Goal: Information Seeking & Learning: Find specific fact

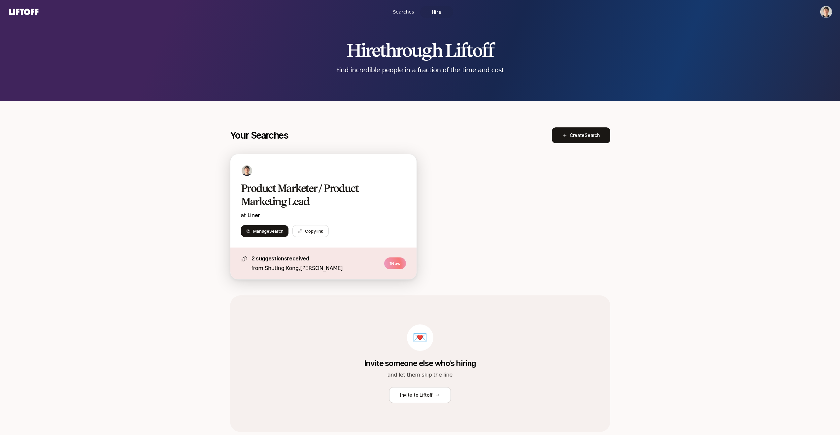
scroll to position [23, 0]
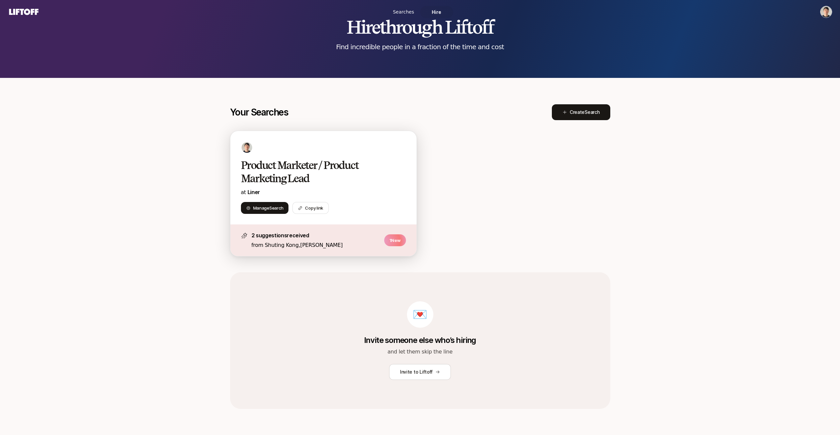
click at [319, 239] on p "2 suggestions received" at bounding box center [316, 235] width 129 height 9
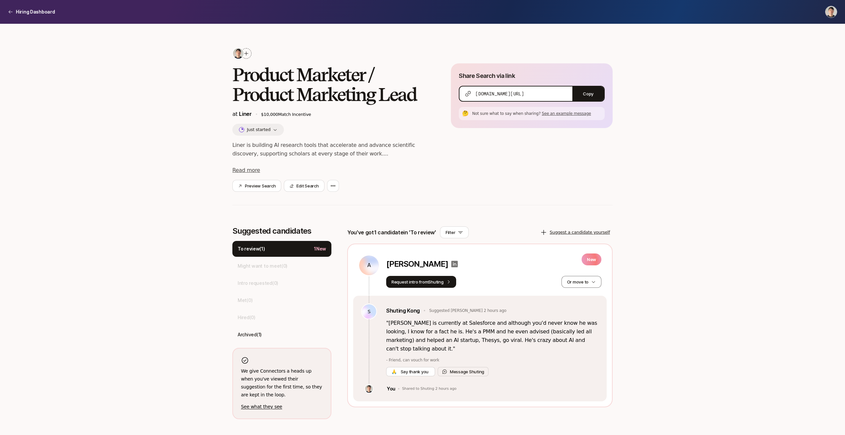
click at [459, 265] on icon at bounding box center [455, 264] width 8 height 8
click at [506, 327] on p "" [PERSON_NAME] is currently at Salesforce and although you'd never know he was…" at bounding box center [492, 336] width 213 height 34
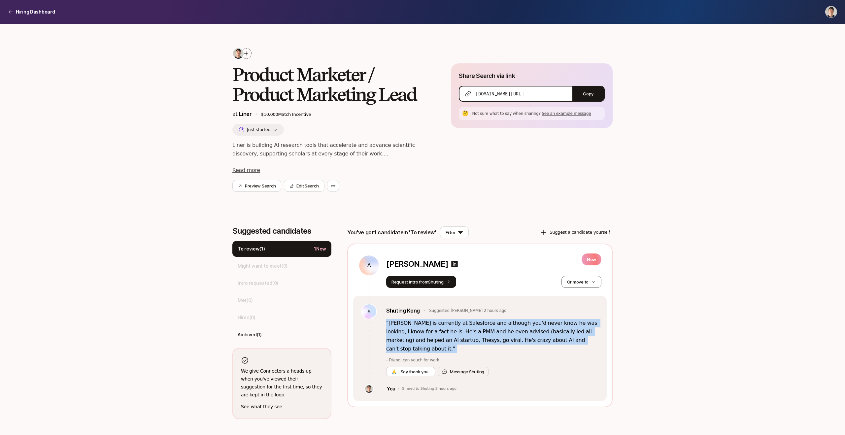
click at [506, 327] on p "" [PERSON_NAME] is currently at Salesforce and although you'd never know he was…" at bounding box center [492, 336] width 213 height 34
click at [481, 326] on p "" [PERSON_NAME] is currently at Salesforce and although you'd never know he was…" at bounding box center [492, 336] width 213 height 34
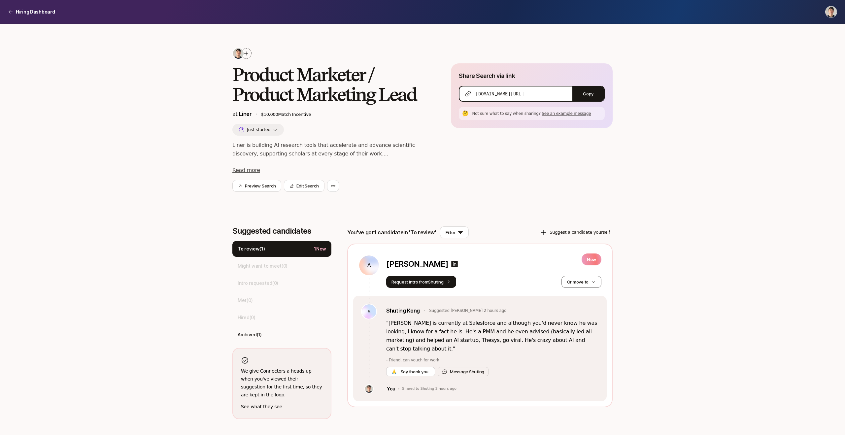
click at [469, 329] on p "" [PERSON_NAME] is currently at Salesforce and although you'd never know he was…" at bounding box center [492, 336] width 213 height 34
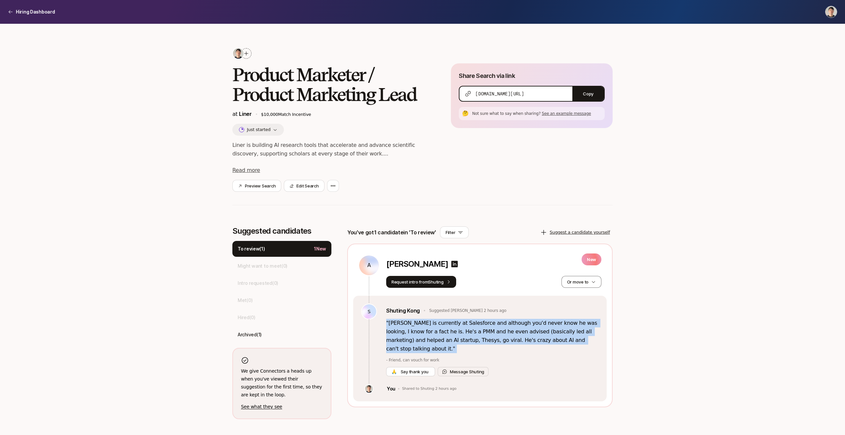
click at [469, 329] on p "" [PERSON_NAME] is currently at Salesforce and although you'd never know he was…" at bounding box center [492, 336] width 213 height 34
click at [467, 326] on p "" [PERSON_NAME] is currently at Salesforce and although you'd never know he was…" at bounding box center [492, 336] width 213 height 34
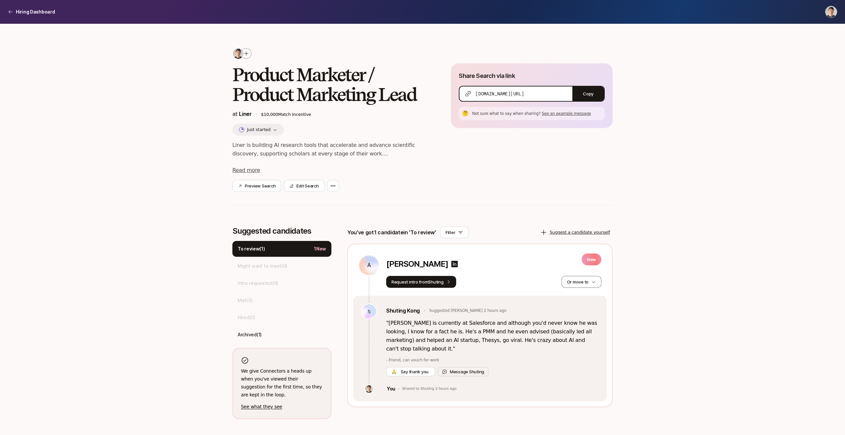
click at [429, 339] on p "" [PERSON_NAME] is currently at Salesforce and although you'd never know he was…" at bounding box center [492, 336] width 213 height 34
click at [502, 335] on p "" [PERSON_NAME] is currently at Salesforce and although you'd never know he was…" at bounding box center [492, 336] width 213 height 34
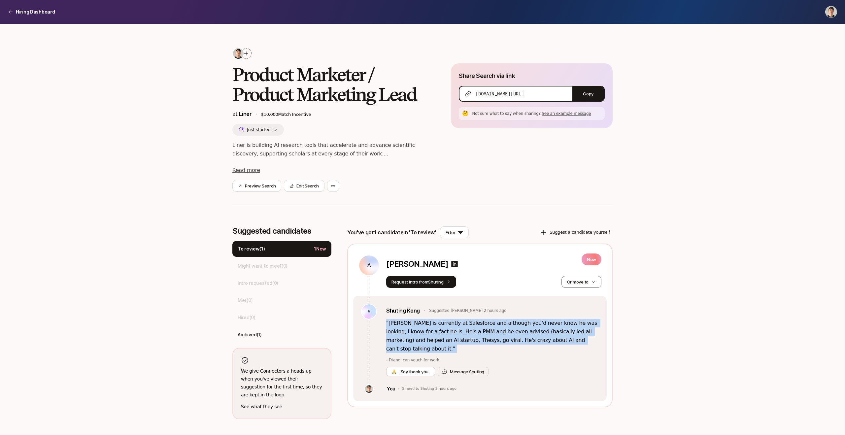
click at [502, 335] on p "" [PERSON_NAME] is currently at Salesforce and although you'd never know he was…" at bounding box center [492, 336] width 213 height 34
click at [489, 336] on p "" [PERSON_NAME] is currently at Salesforce and although you'd never know he was…" at bounding box center [492, 336] width 213 height 34
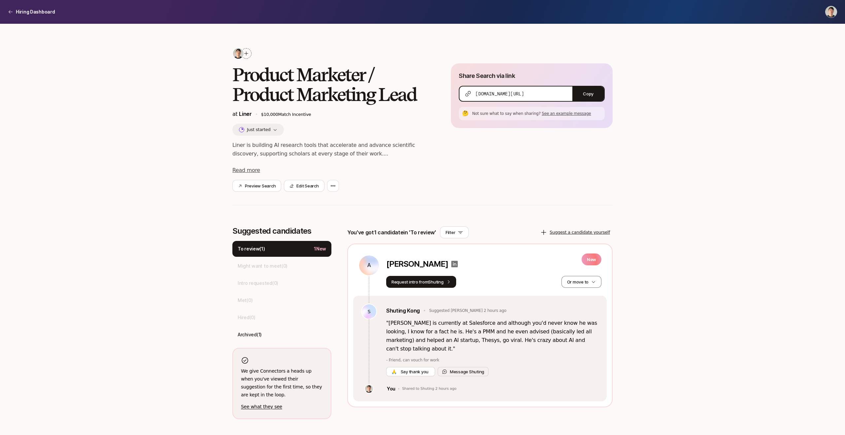
click at [459, 264] on icon at bounding box center [455, 264] width 8 height 8
click at [400, 310] on link "Shuting Kong" at bounding box center [403, 310] width 34 height 9
